Goal: Obtain resource: Download file/media

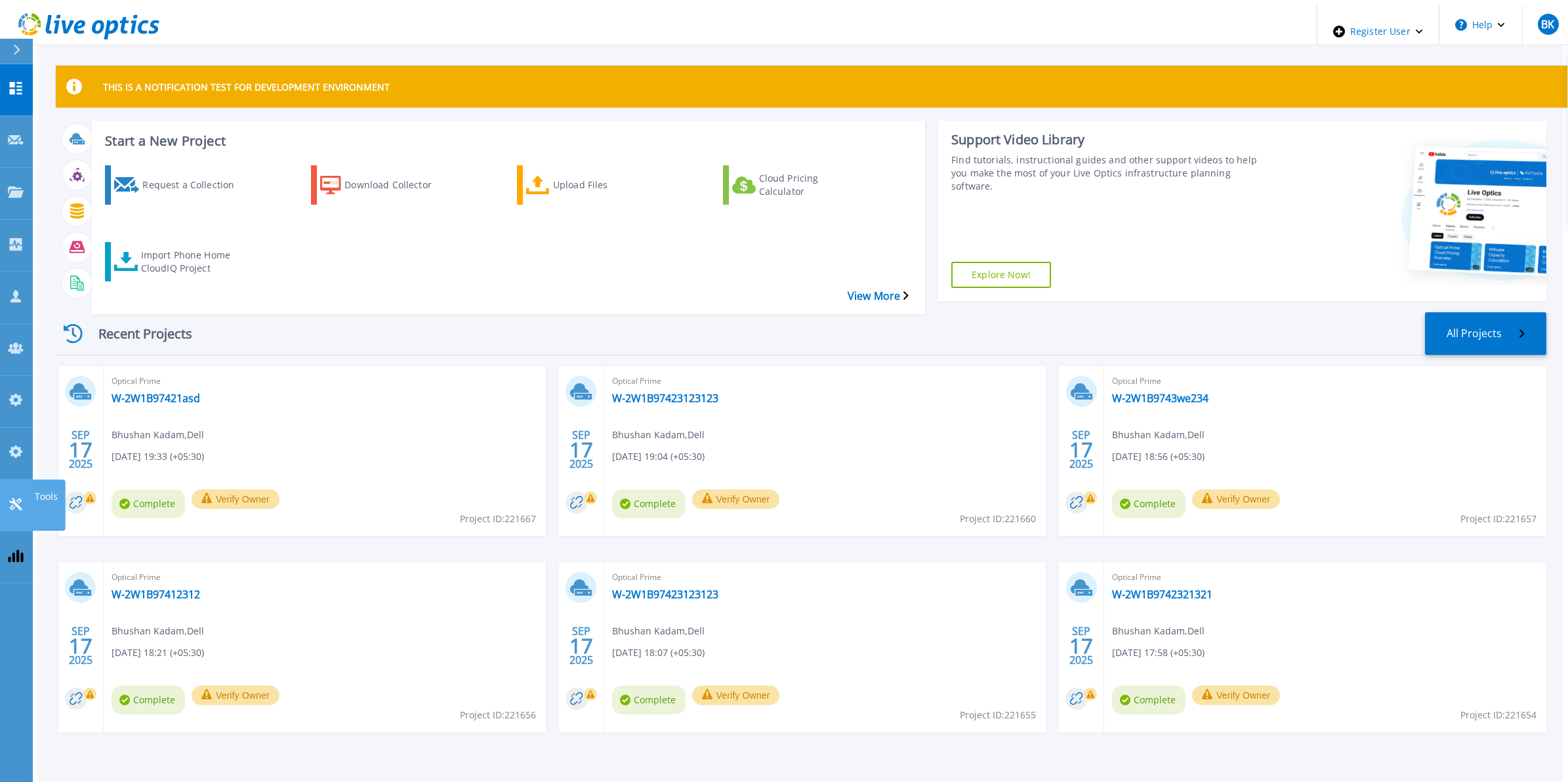
click at [7, 480] on link "Tools Tools" at bounding box center [16, 505] width 33 height 52
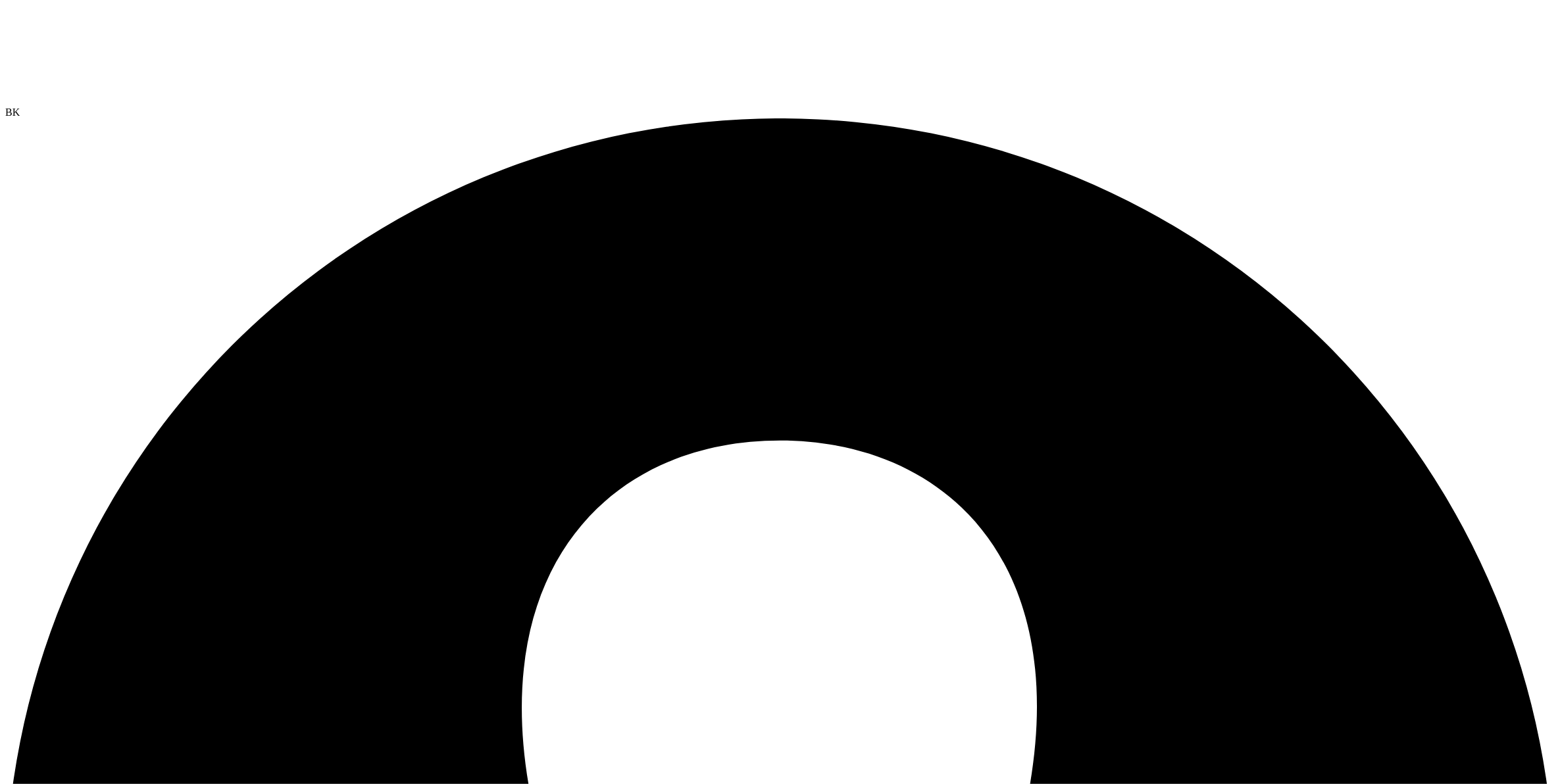
paste input "30eea775adc84bb48c85662116a4deaa"
type input "30eea775adc84bb48c85662116a4deaa"
drag, startPoint x: 320, startPoint y: 579, endPoint x: 406, endPoint y: 577, distance: 86.0
